Goal: Task Accomplishment & Management: Complete application form

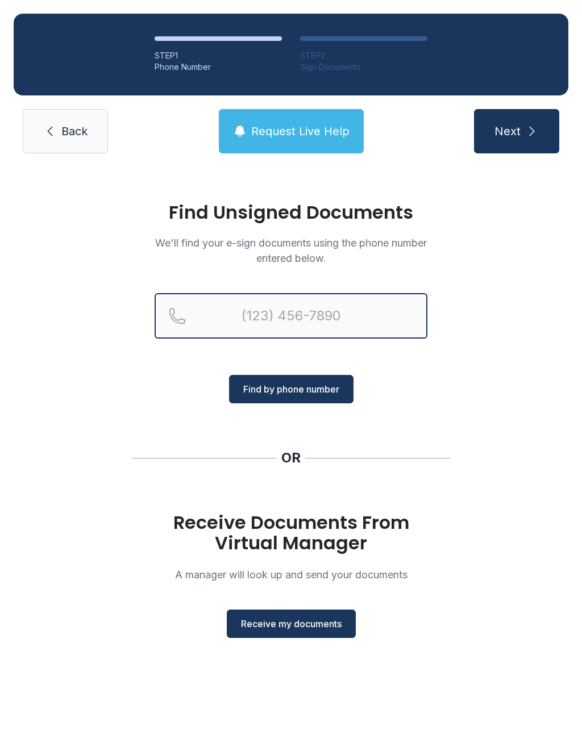
click at [328, 322] on input "Reservation phone number" at bounding box center [291, 315] width 273 height 45
type input "[PHONE_NUMBER]"
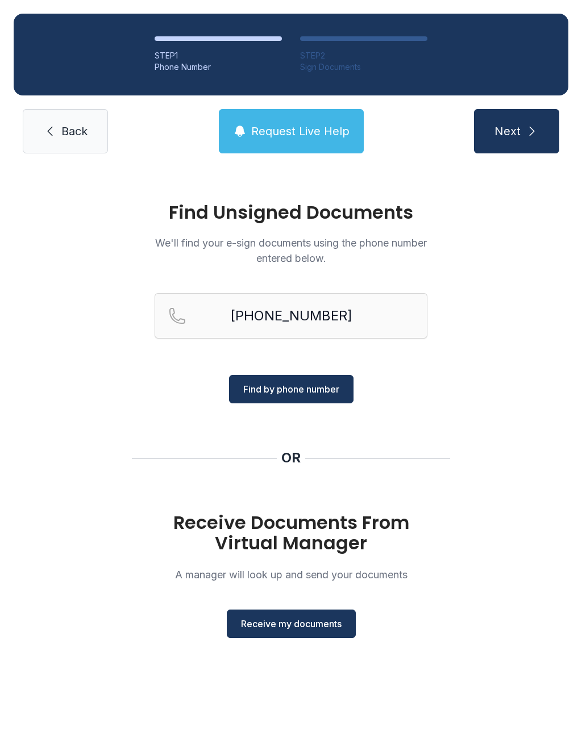
click at [489, 379] on div "Find Unsigned Documents We'll find your e-sign documents using the phone number…" at bounding box center [291, 425] width 582 height 516
click at [314, 386] on span "Find by phone number" at bounding box center [291, 389] width 96 height 14
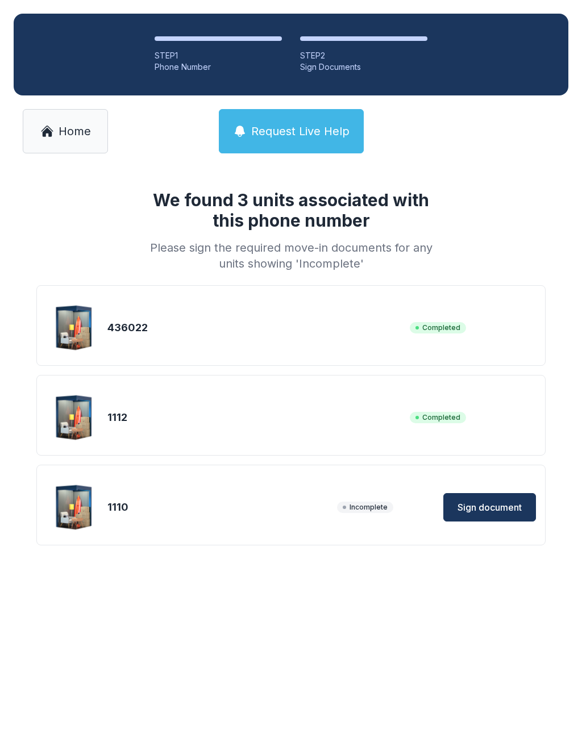
click at [497, 509] on span "Sign document" at bounding box center [489, 507] width 64 height 14
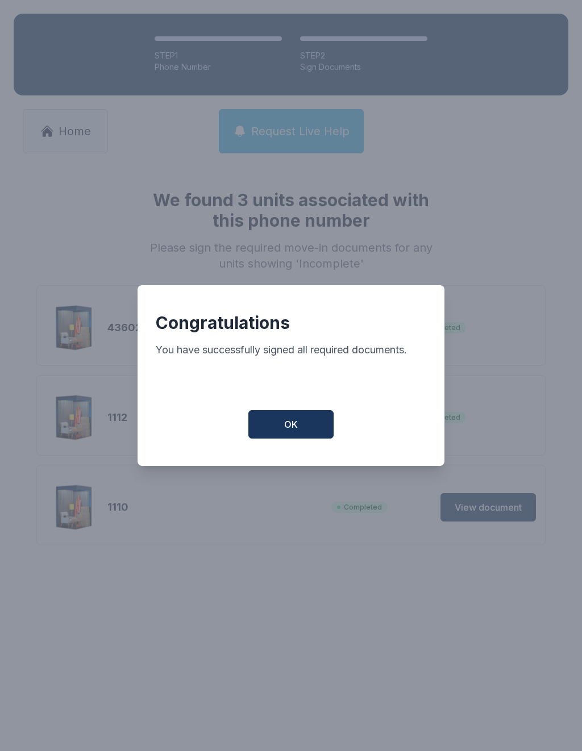
click at [301, 427] on button "OK" at bounding box center [290, 424] width 85 height 28
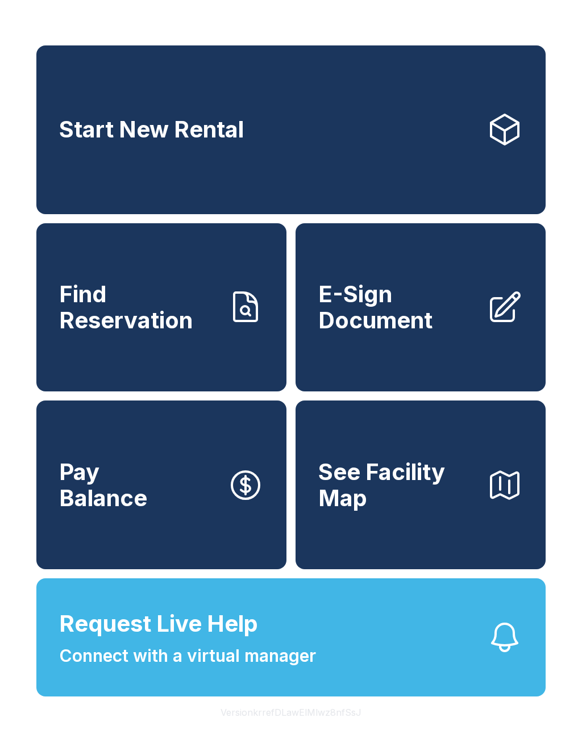
click at [415, 323] on span "E-Sign Document" at bounding box center [397, 307] width 159 height 52
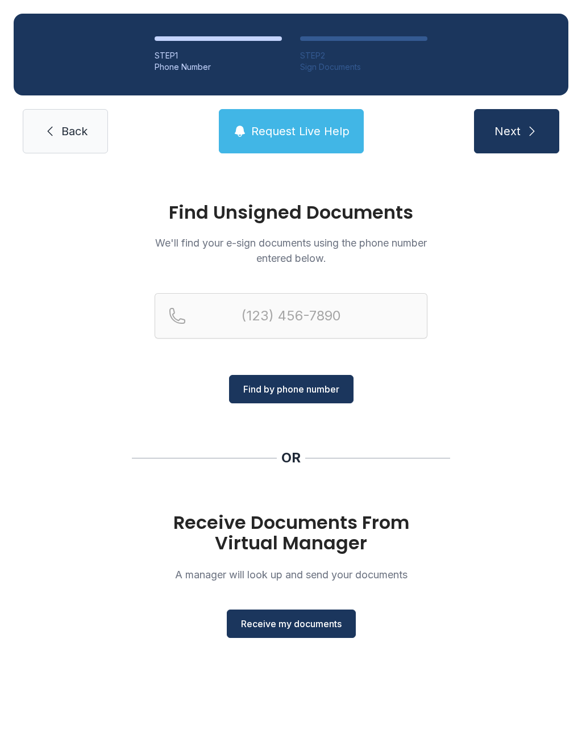
click at [280, 614] on button "Receive my documents" at bounding box center [291, 624] width 129 height 28
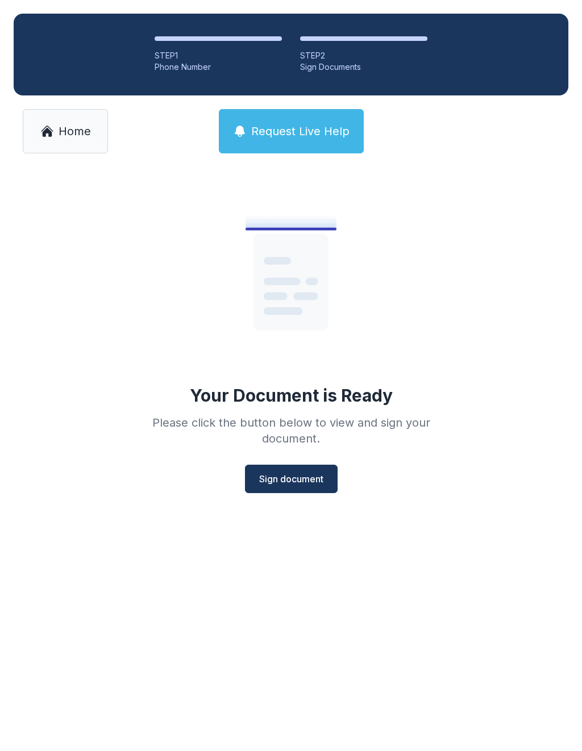
click at [301, 484] on span "Sign document" at bounding box center [291, 479] width 64 height 14
click at [52, 126] on icon at bounding box center [47, 131] width 14 height 14
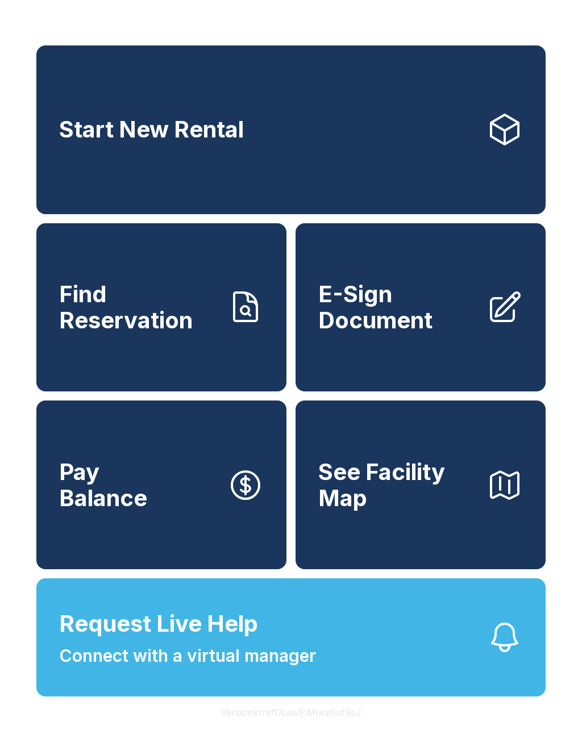
click at [411, 306] on span "E-Sign Document" at bounding box center [397, 307] width 159 height 52
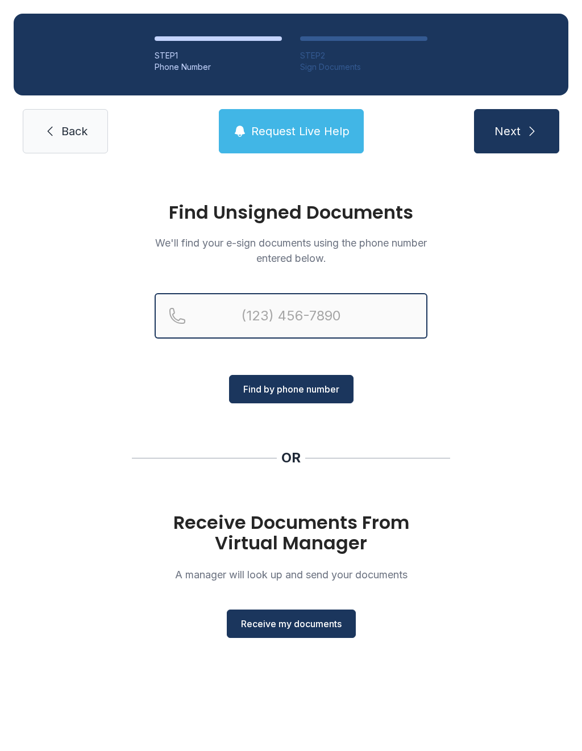
click at [301, 307] on input "Reservation phone number" at bounding box center [291, 315] width 273 height 45
type input "("
click at [463, 382] on div "Find Unsigned Documents We'll find your e-sign documents using the phone number…" at bounding box center [291, 425] width 582 height 516
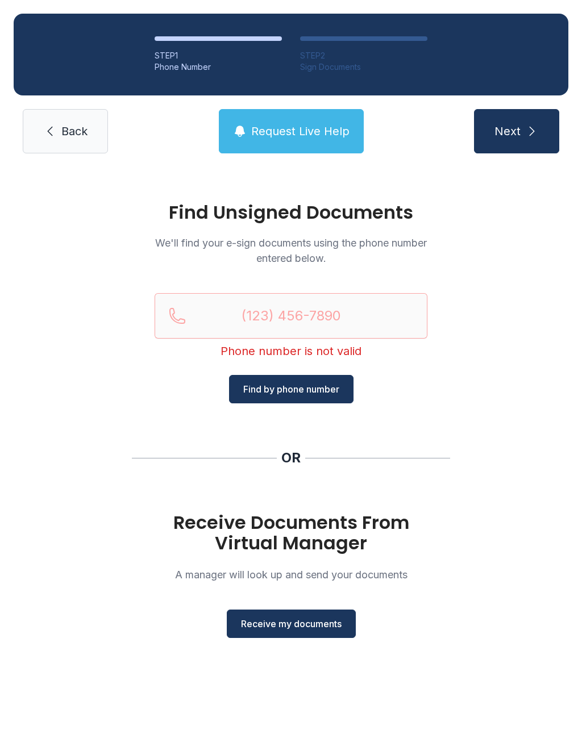
click at [292, 611] on button "Receive my documents" at bounding box center [291, 624] width 129 height 28
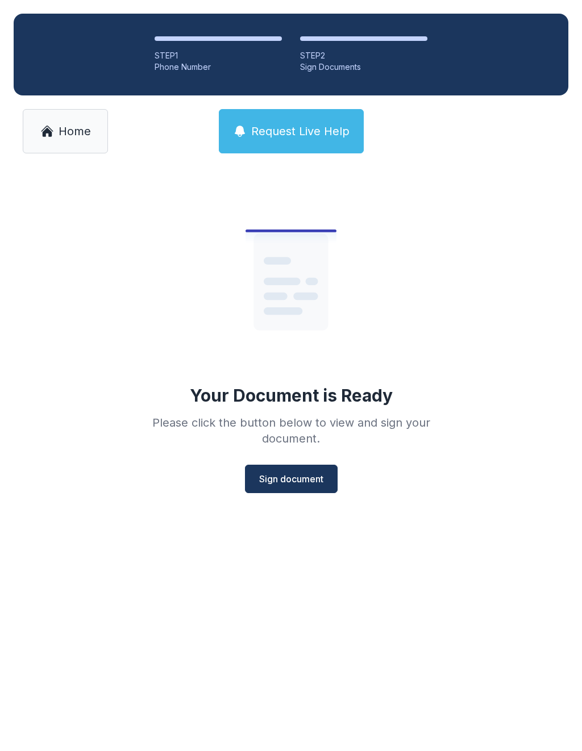
click at [274, 480] on span "Sign document" at bounding box center [291, 479] width 64 height 14
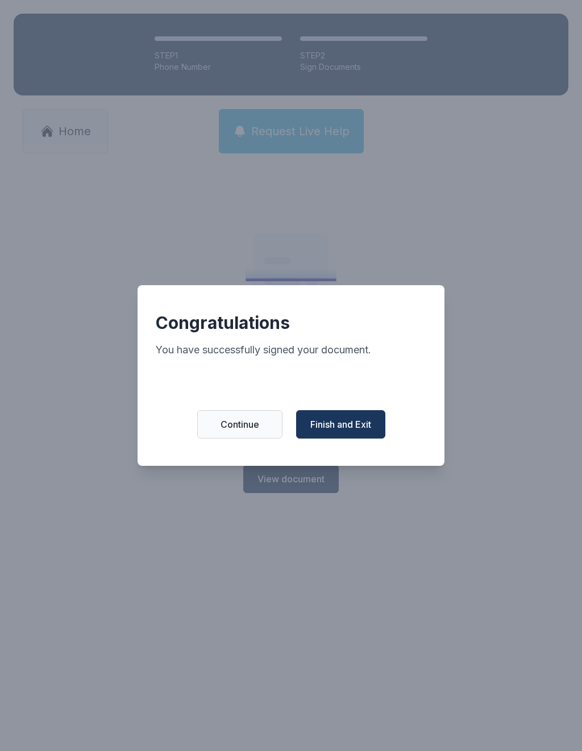
click at [339, 427] on span "Finish and Exit" at bounding box center [340, 425] width 61 height 14
